Goal: Task Accomplishment & Management: Complete application form

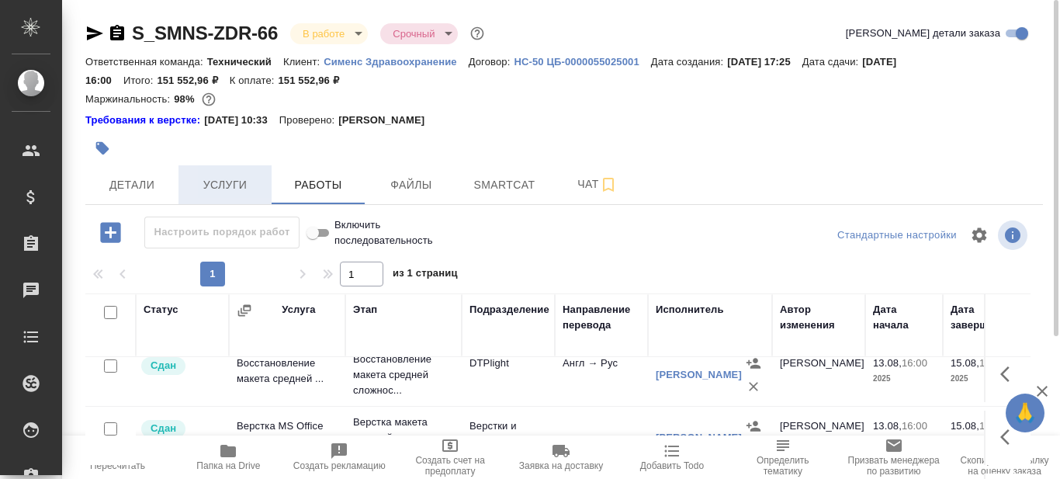
click at [218, 187] on span "Услуги" at bounding box center [225, 184] width 75 height 19
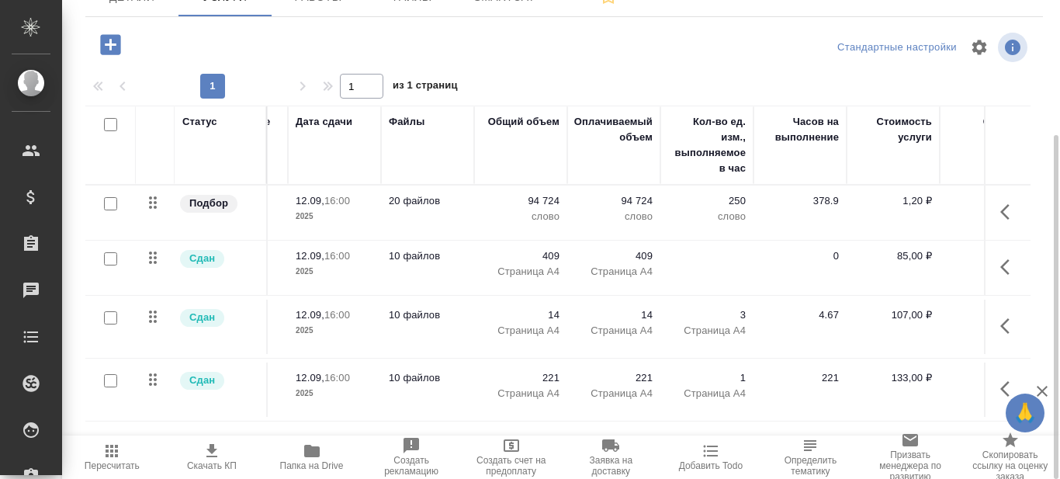
scroll to position [0, 283]
click at [306, 449] on icon "button" at bounding box center [312, 451] width 16 height 12
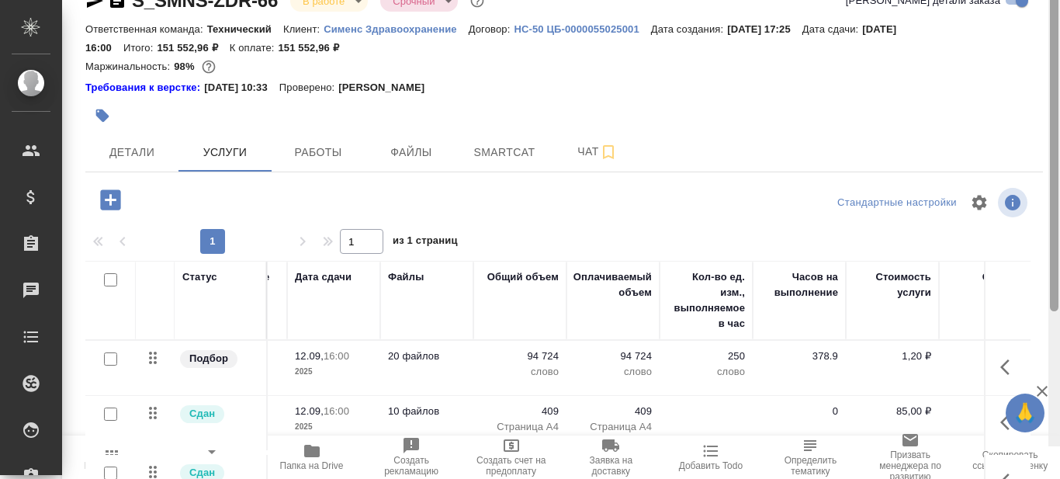
scroll to position [0, 0]
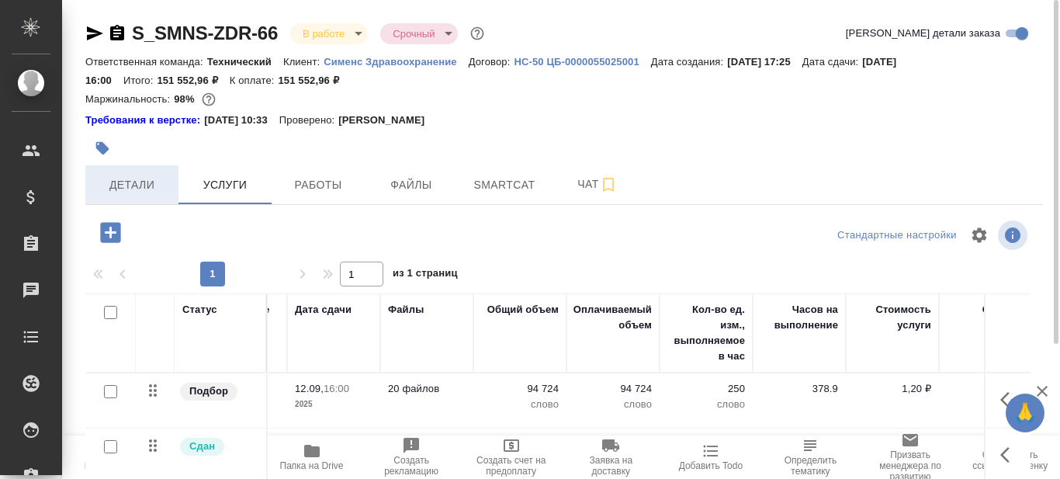
click at [128, 184] on span "Детали" at bounding box center [132, 184] width 75 height 19
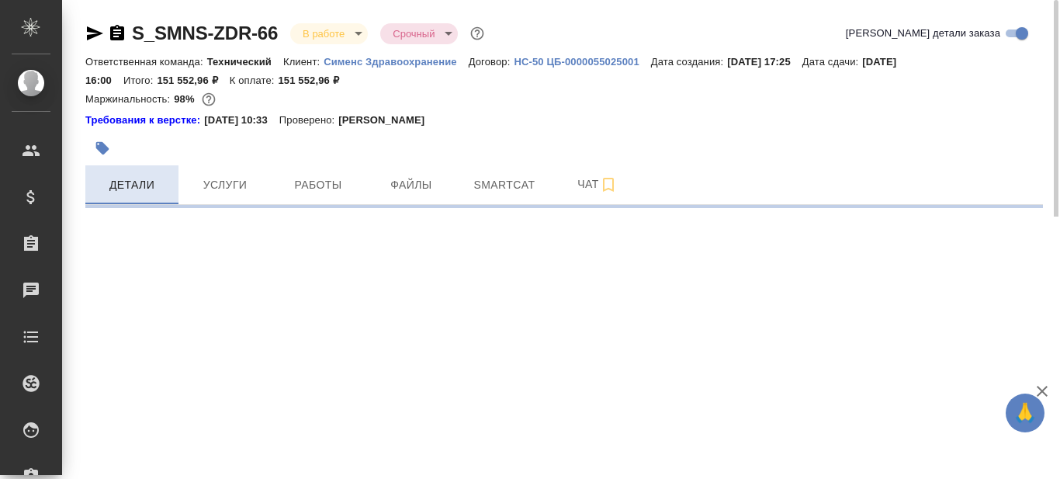
select select "RU"
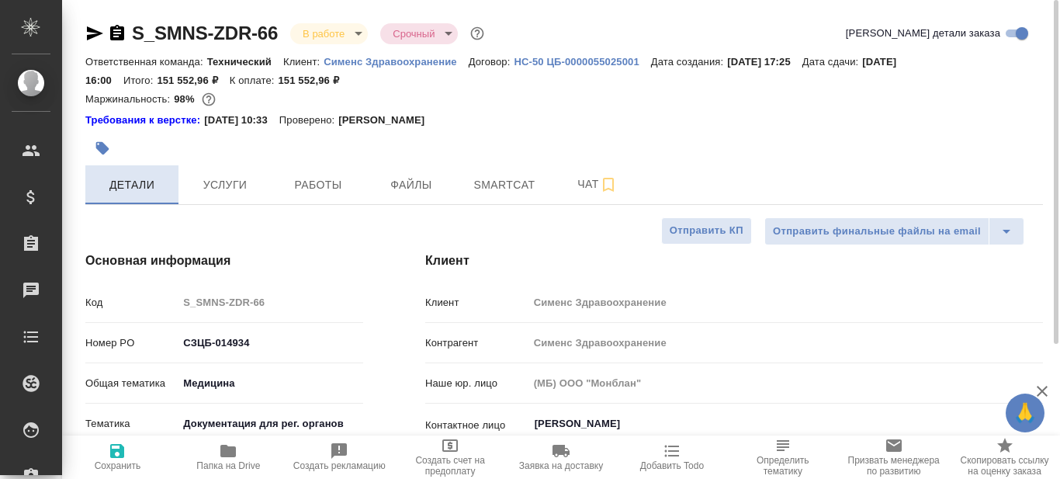
type textarea "x"
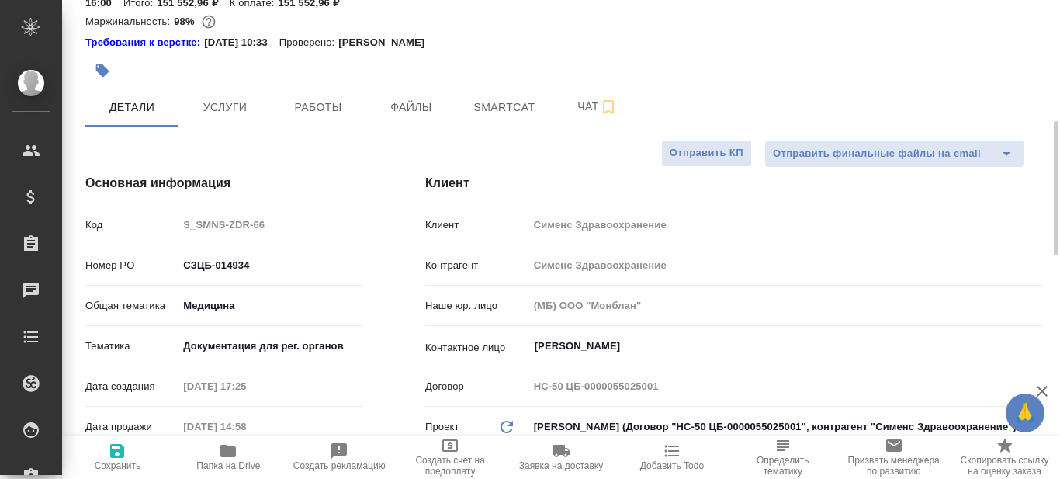
scroll to position [155, 0]
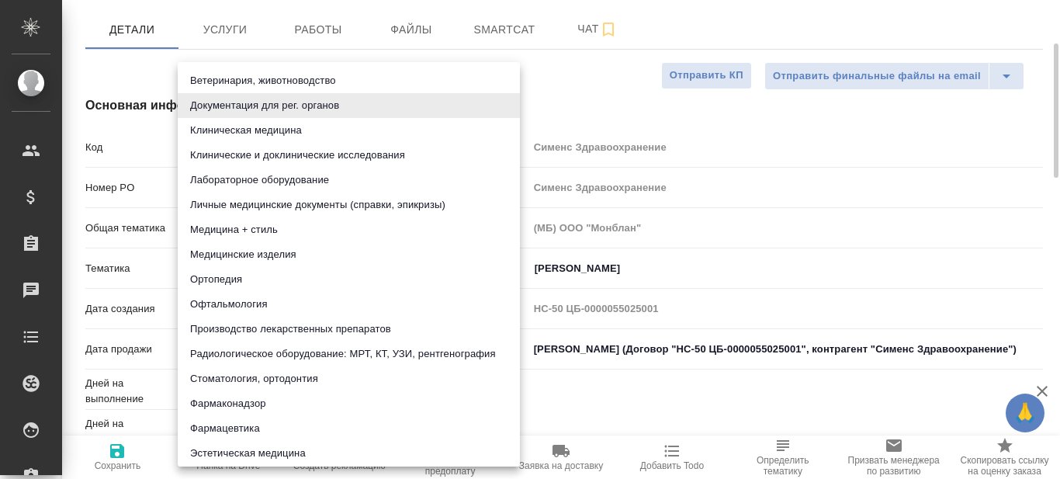
click at [295, 269] on body "🙏 .cls-1 fill:#fff; AWATERA Prazdnichnykh Olga Клиенты Спецификации Заказы 0 Ча…" at bounding box center [530, 239] width 1060 height 479
click at [268, 186] on li "Лабораторное оборудование" at bounding box center [349, 180] width 342 height 25
type input "6149830c2b7be24903fd7a80"
type textarea "x"
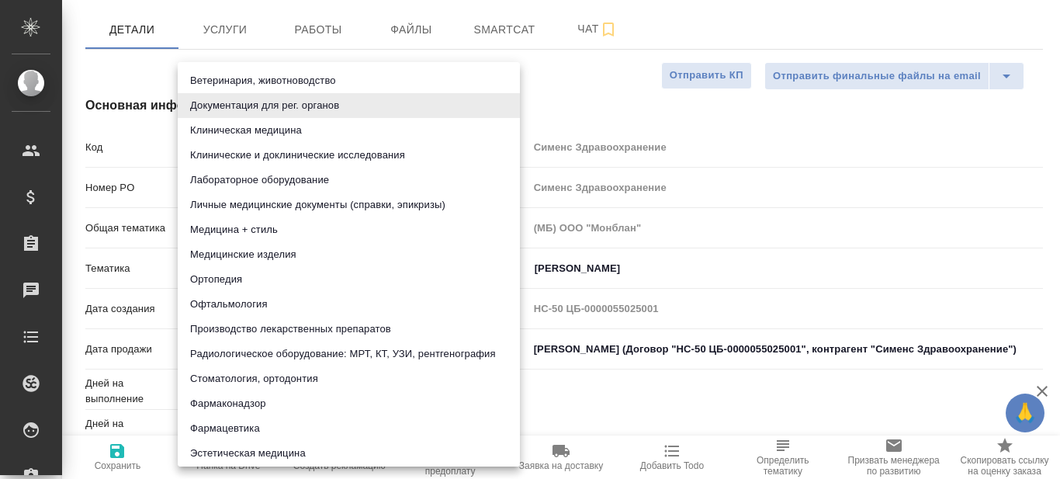
type textarea "x"
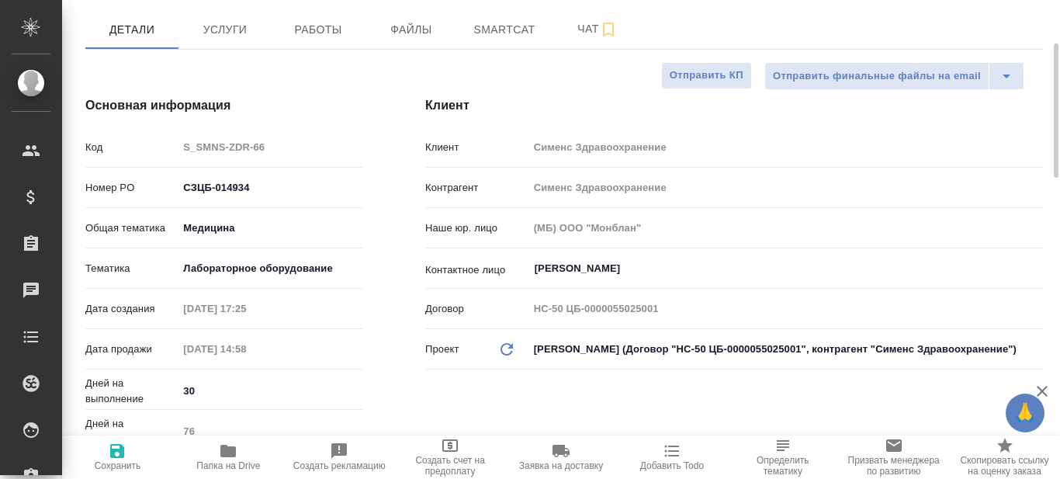
click at [120, 452] on icon "button" at bounding box center [117, 451] width 14 height 14
type textarea "x"
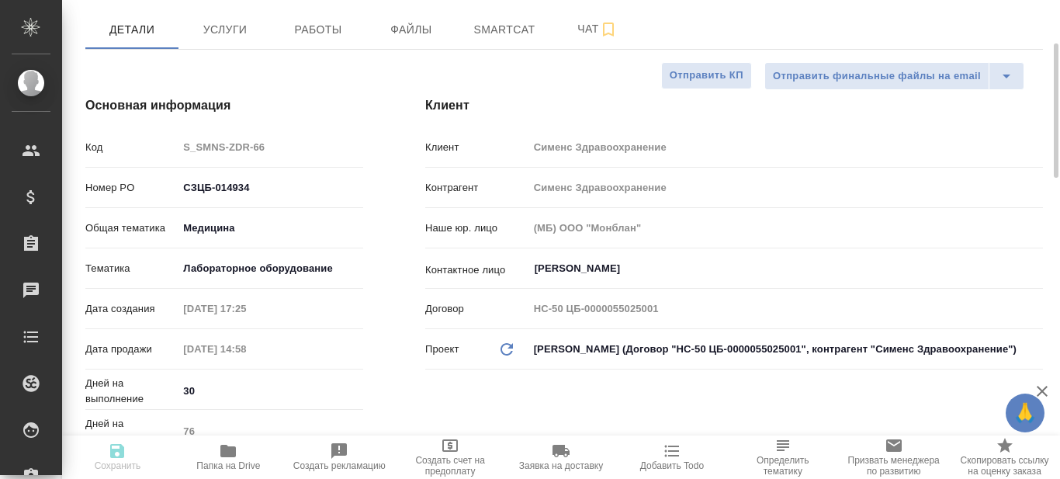
type textarea "x"
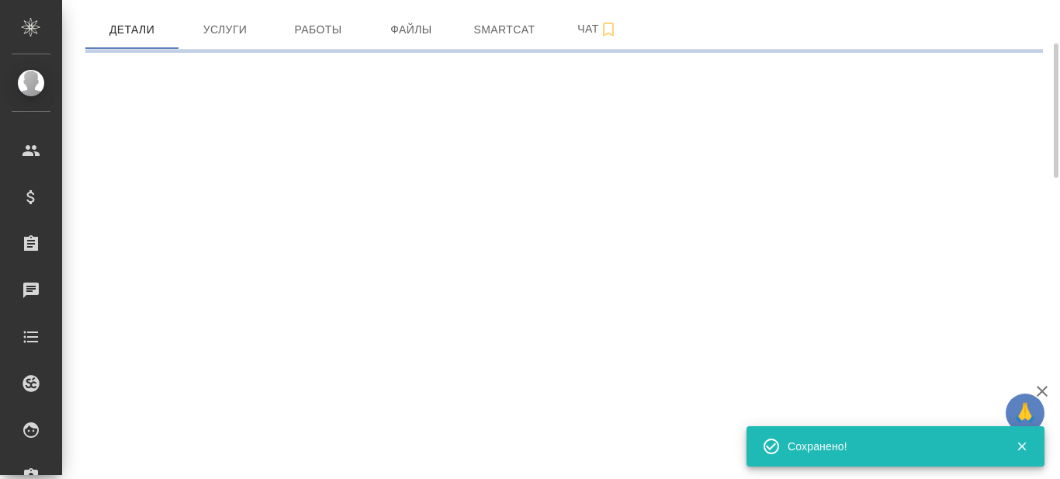
select select "RU"
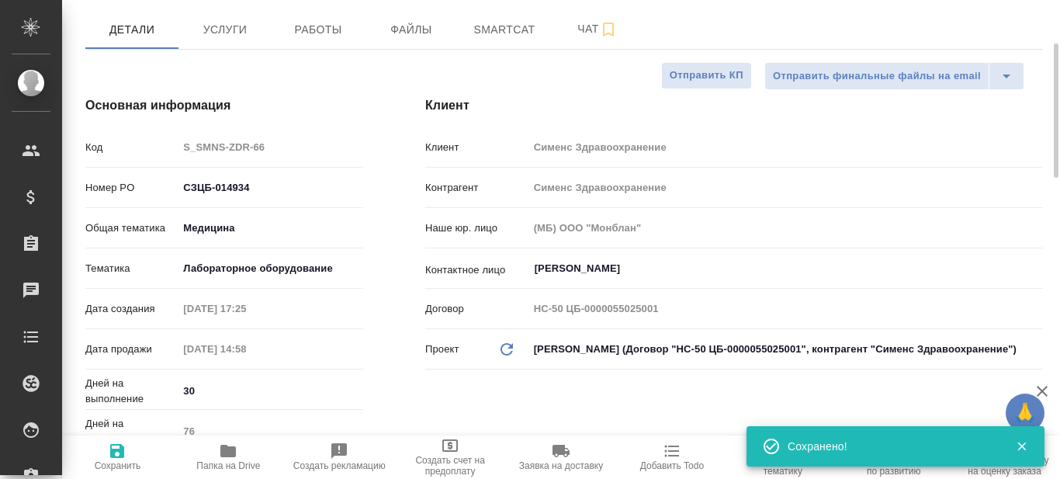
type textarea "x"
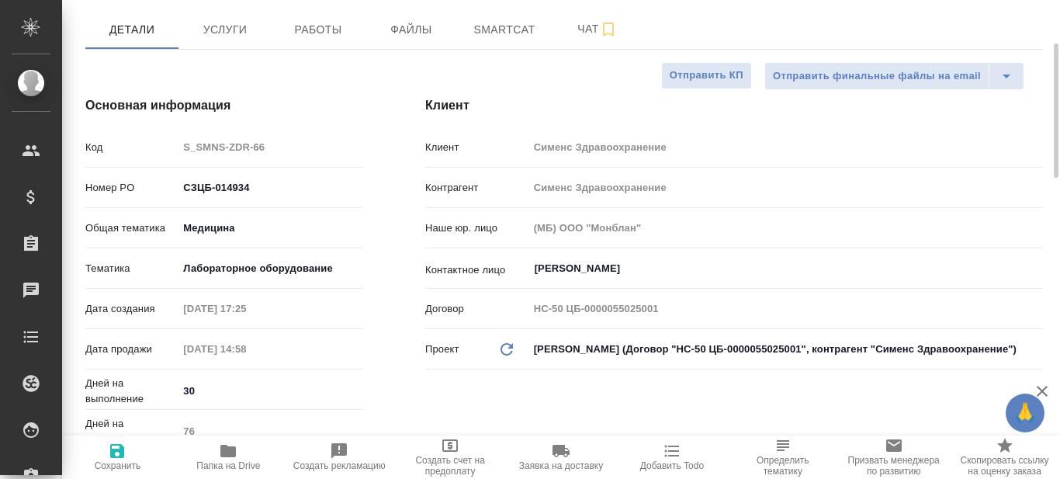
type textarea "x"
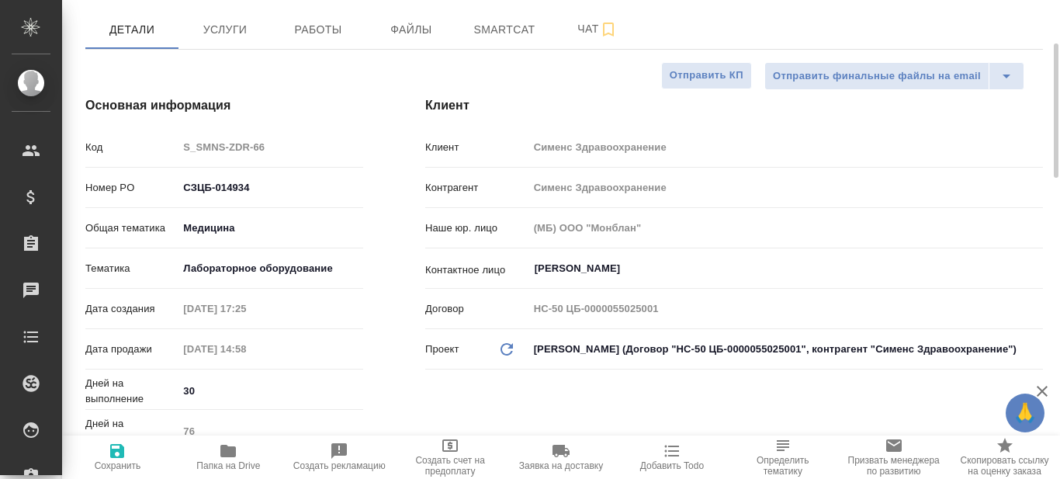
type textarea "x"
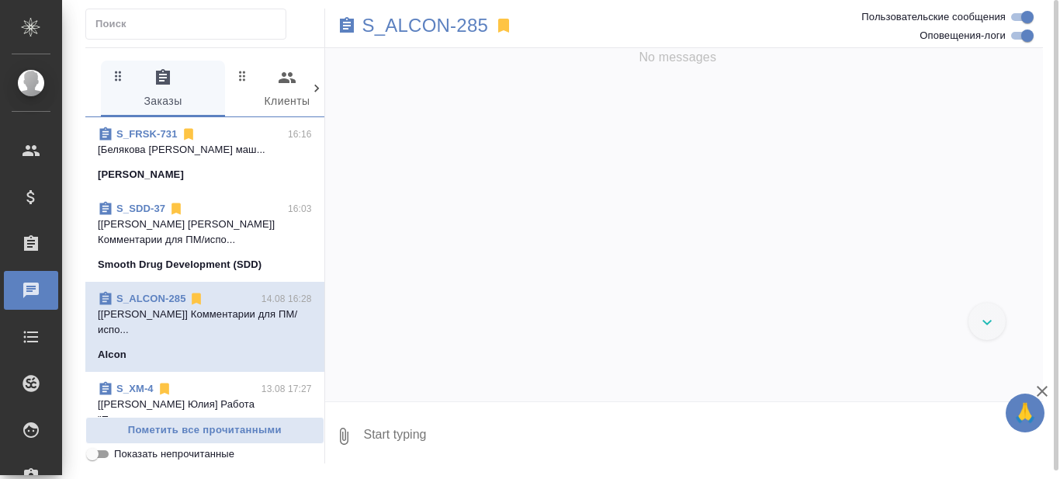
click at [134, 214] on link "S_SDD-37" at bounding box center [140, 209] width 49 height 12
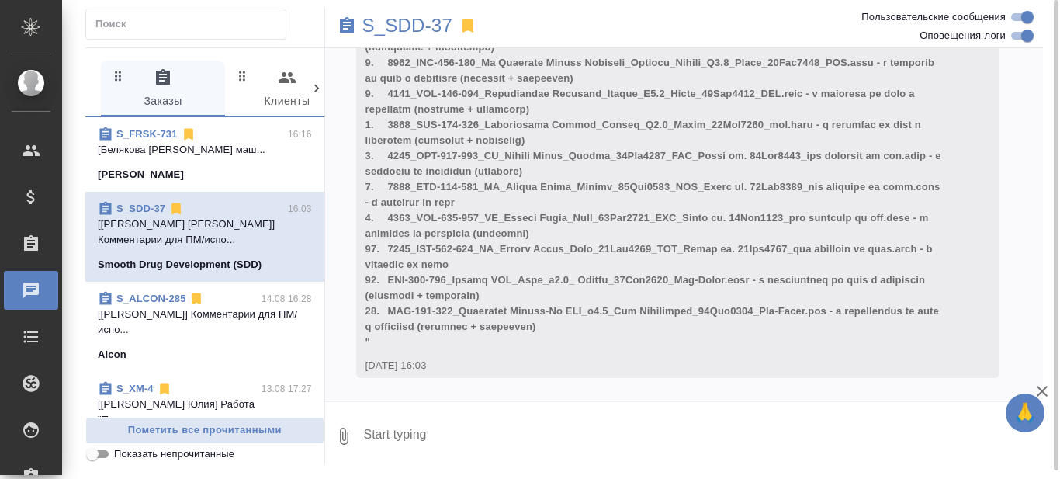
scroll to position [6203, 0]
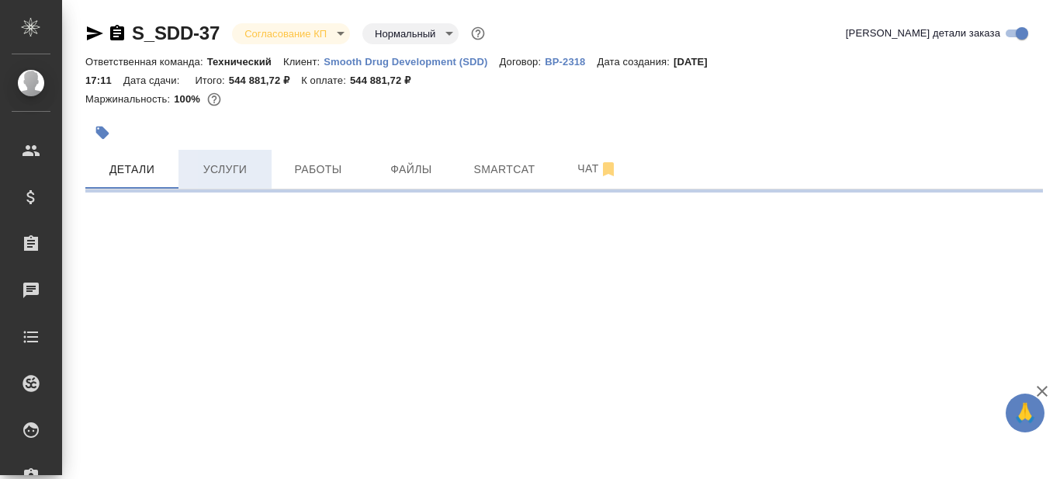
select select "RU"
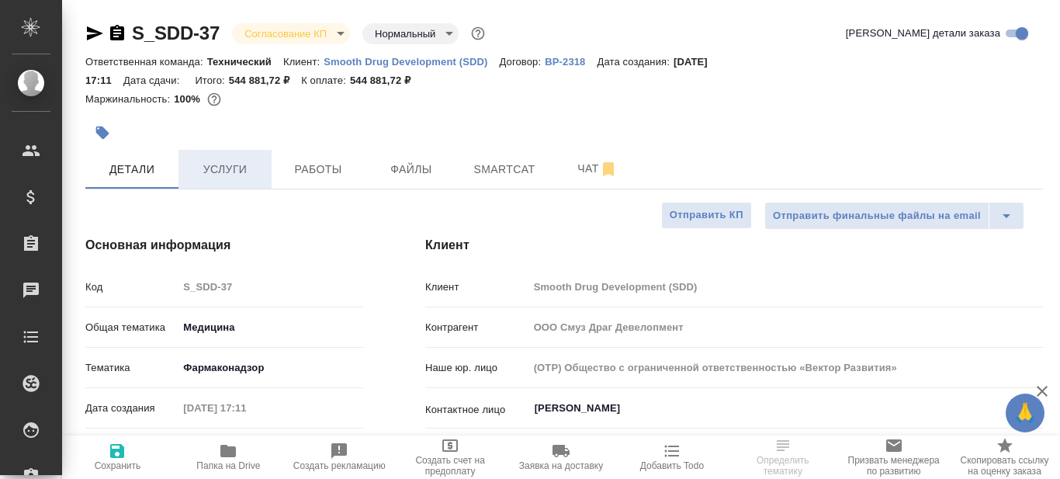
click at [221, 168] on span "Услуги" at bounding box center [225, 169] width 75 height 19
type textarea "x"
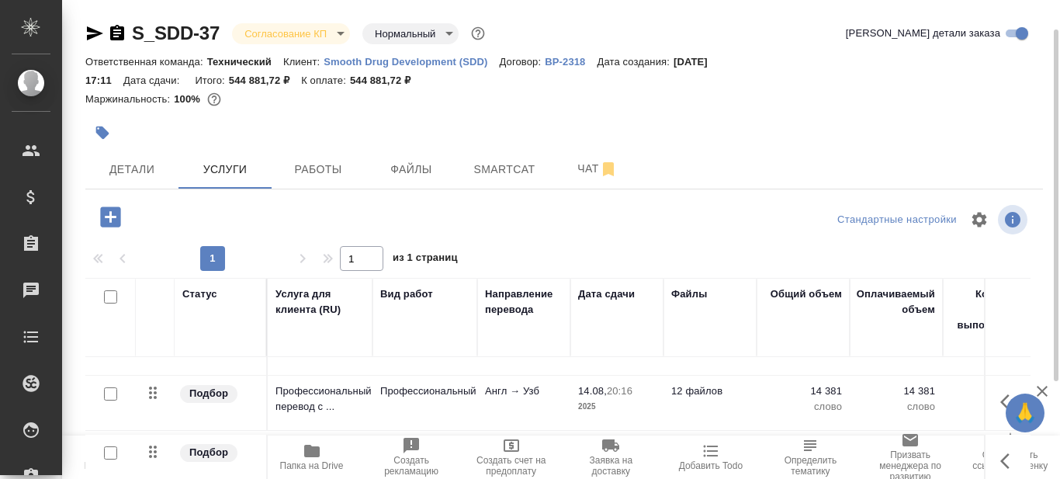
scroll to position [44, 0]
